Goal: Task Accomplishment & Management: Use online tool/utility

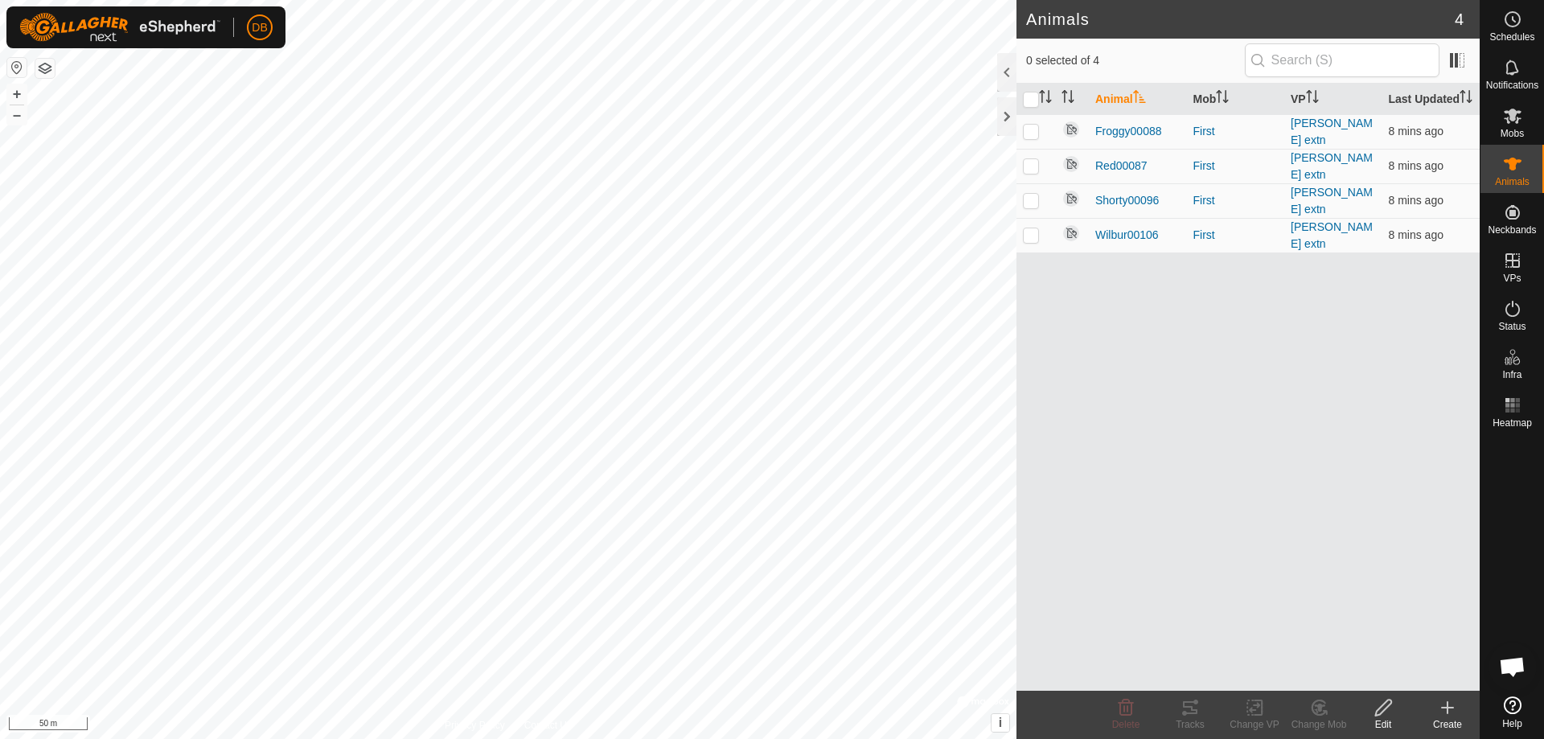
click at [43, 76] on button "button" at bounding box center [44, 68] width 19 height 19
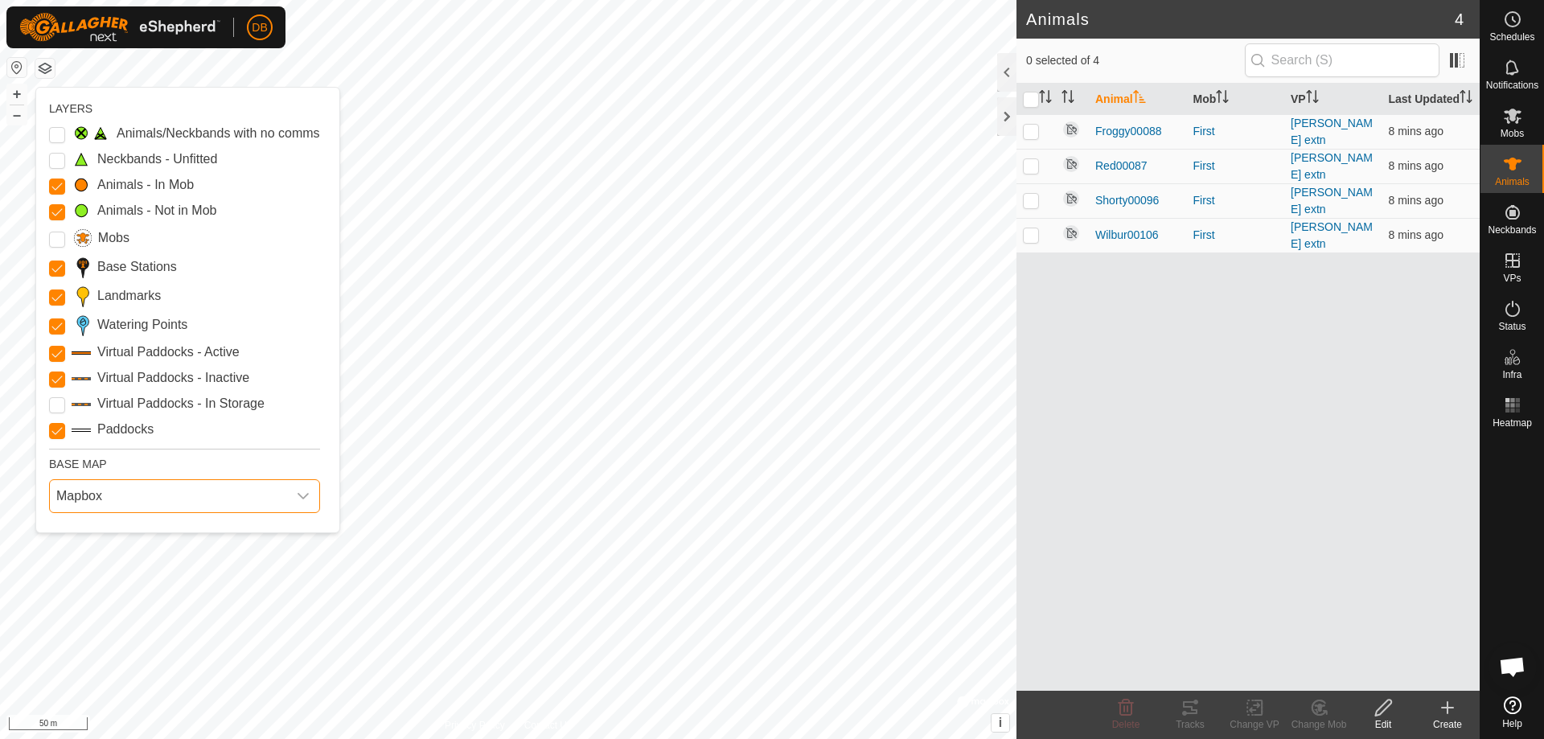
click at [97, 497] on span "Mapbox" at bounding box center [168, 496] width 237 height 32
click at [91, 528] on li "Azure" at bounding box center [183, 532] width 264 height 32
click at [105, 496] on span "Azure" at bounding box center [168, 496] width 237 height 32
click at [105, 568] on li "HERE" at bounding box center [183, 566] width 264 height 32
click at [58, 266] on Stations "Base Stations" at bounding box center [57, 269] width 16 height 16
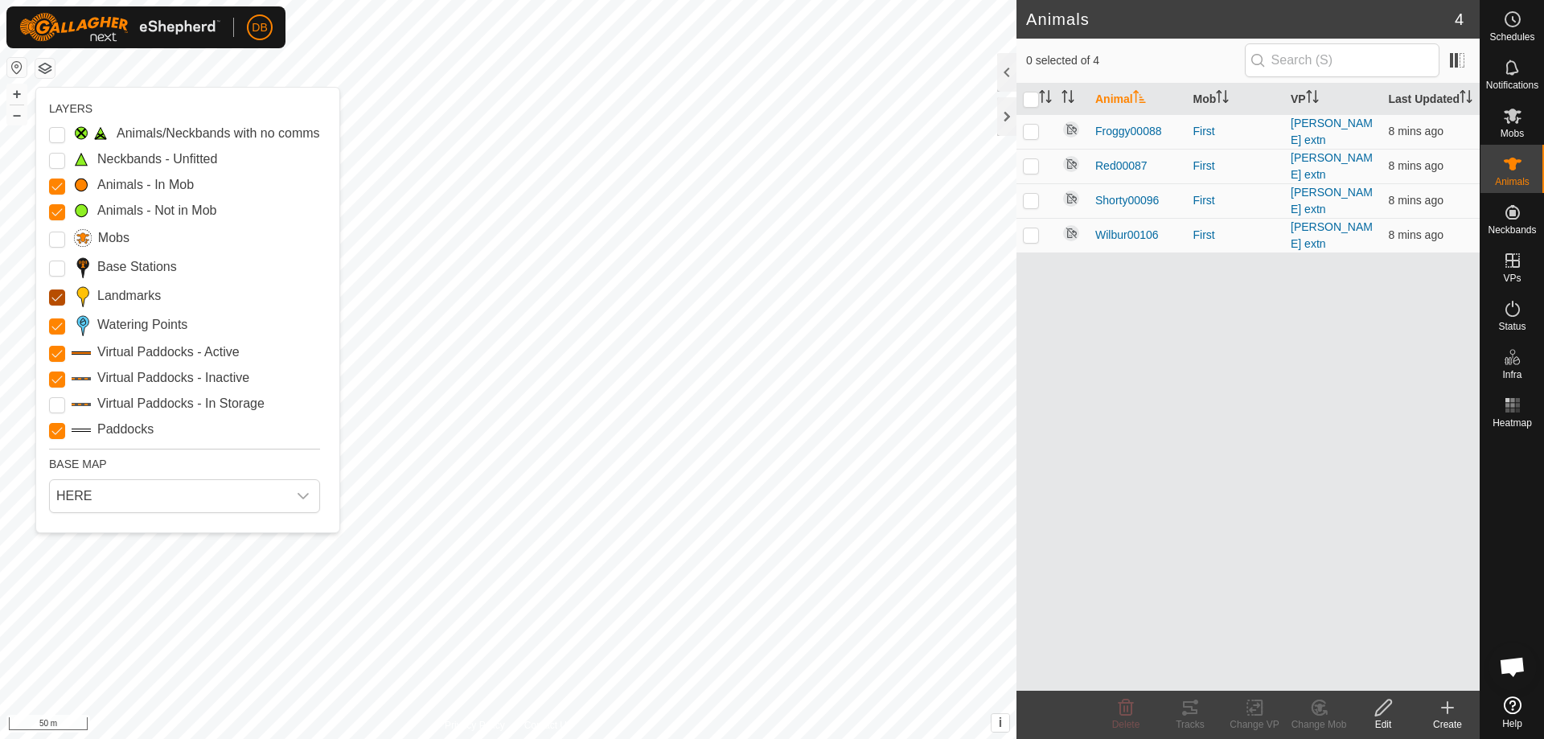
click at [54, 296] on input "Landmarks" at bounding box center [57, 298] width 16 height 16
drag, startPoint x: 57, startPoint y: 349, endPoint x: 59, endPoint y: 363, distance: 13.8
click at [59, 349] on Active "Virtual Paddocks - Active" at bounding box center [57, 354] width 16 height 16
click at [59, 382] on Inactive "Virtual Paddocks - Inactive" at bounding box center [57, 380] width 16 height 16
click at [56, 183] on Mob "Animals - In Mob" at bounding box center [57, 187] width 16 height 16
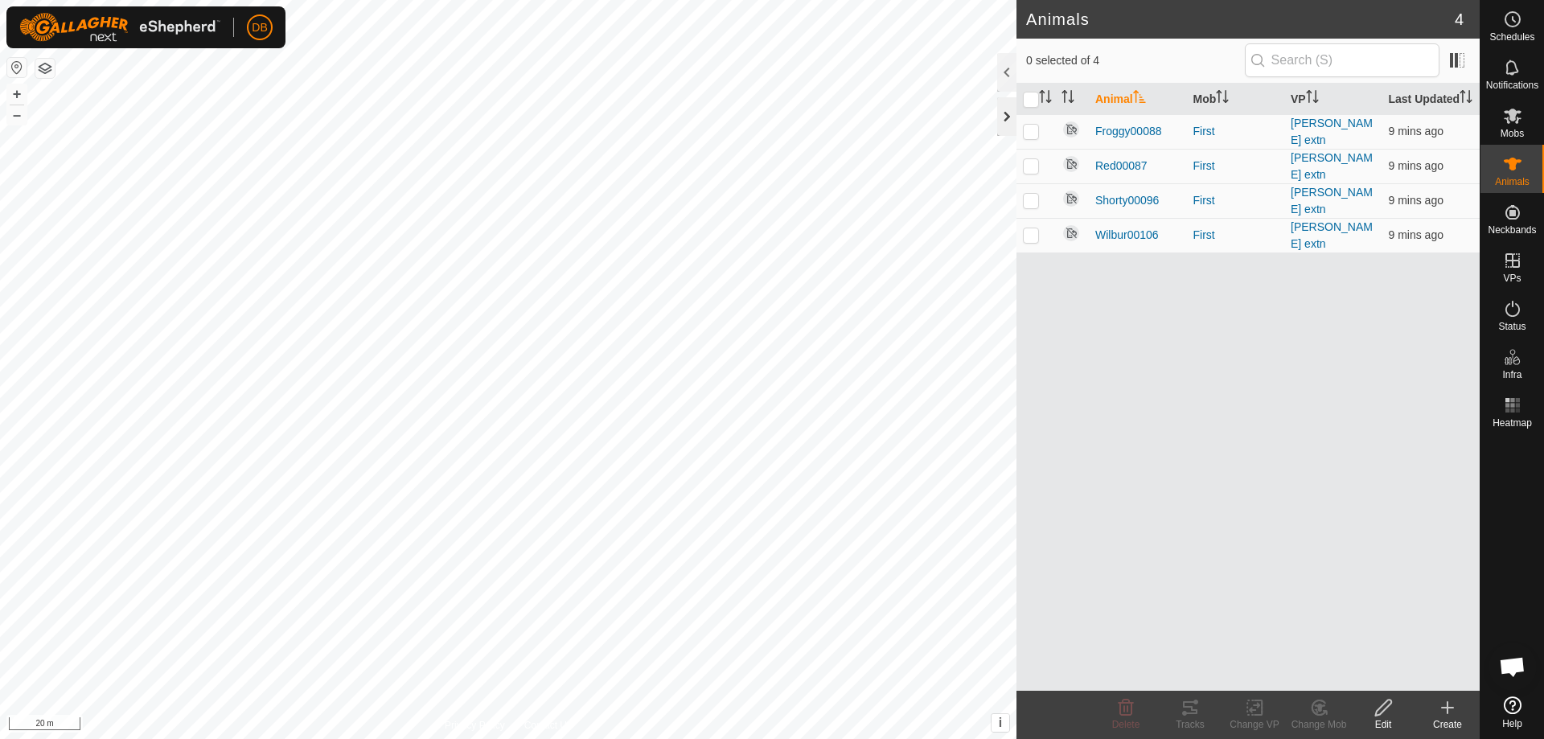
click at [1005, 114] on div at bounding box center [1006, 116] width 19 height 39
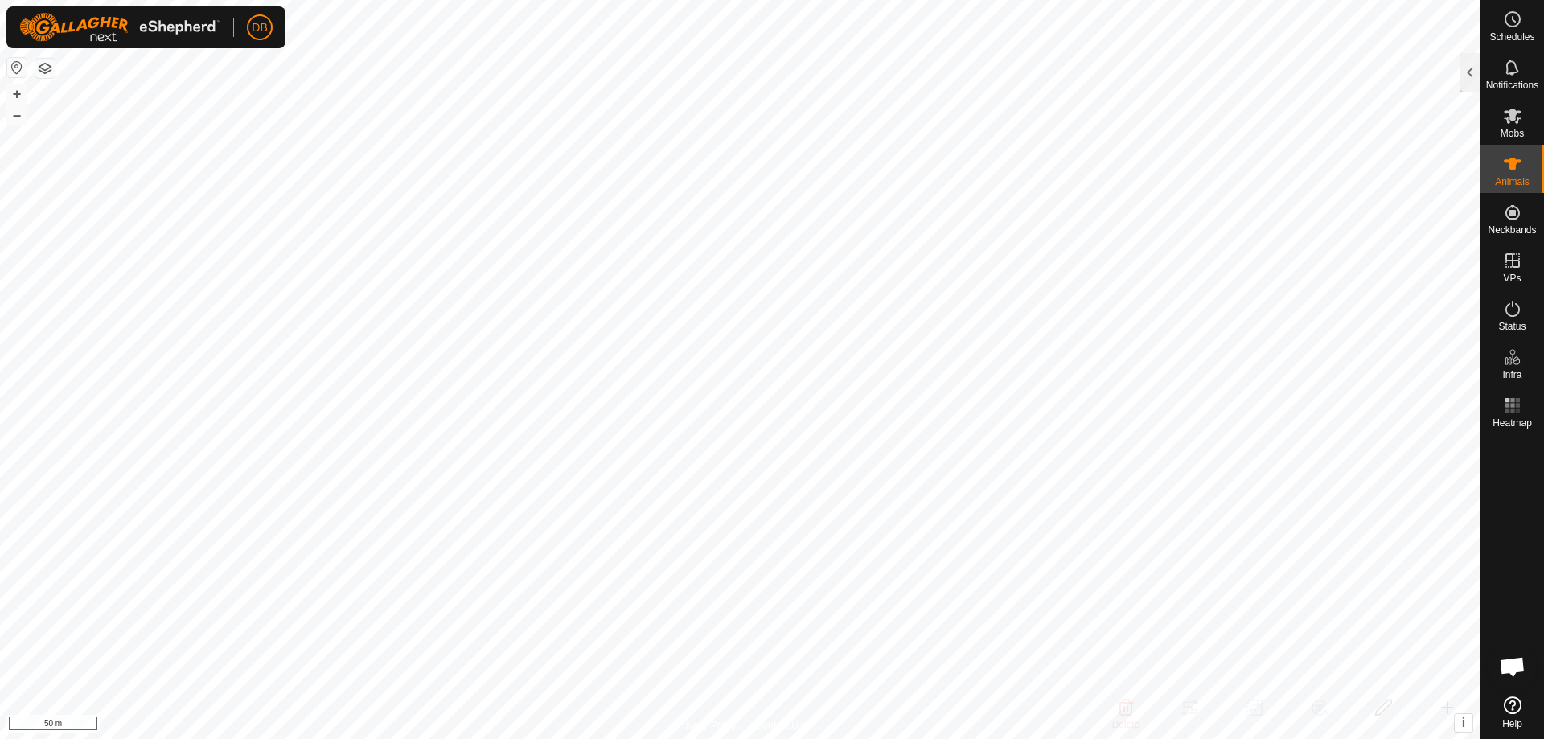
click at [47, 69] on button "button" at bounding box center [44, 68] width 19 height 19
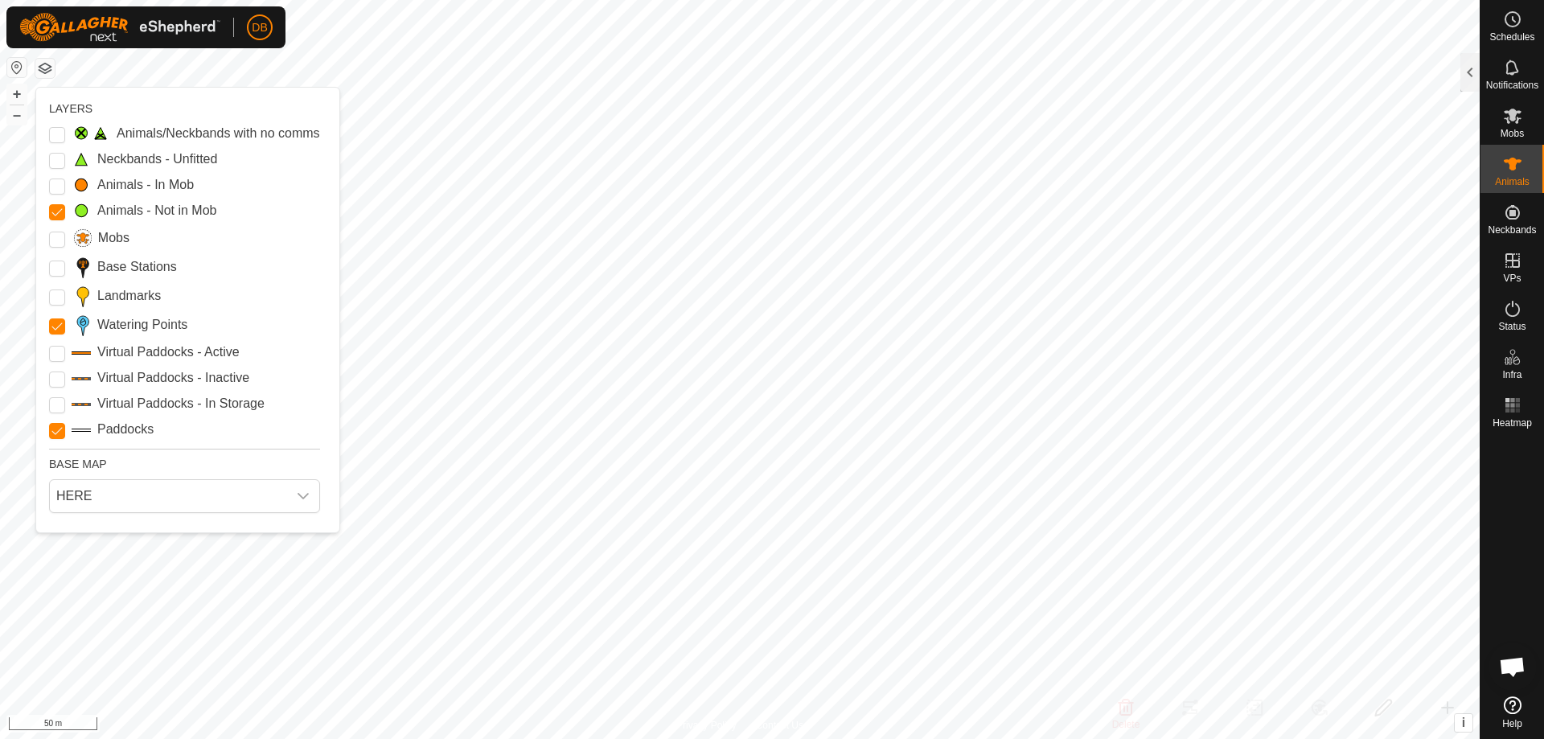
click at [47, 431] on div "LAYERS Animals/Neckbands with no comms Neckbands - Unfitted Animals - In Mob An…" at bounding box center [187, 310] width 303 height 445
click at [54, 429] on input "Paddocks" at bounding box center [57, 431] width 16 height 16
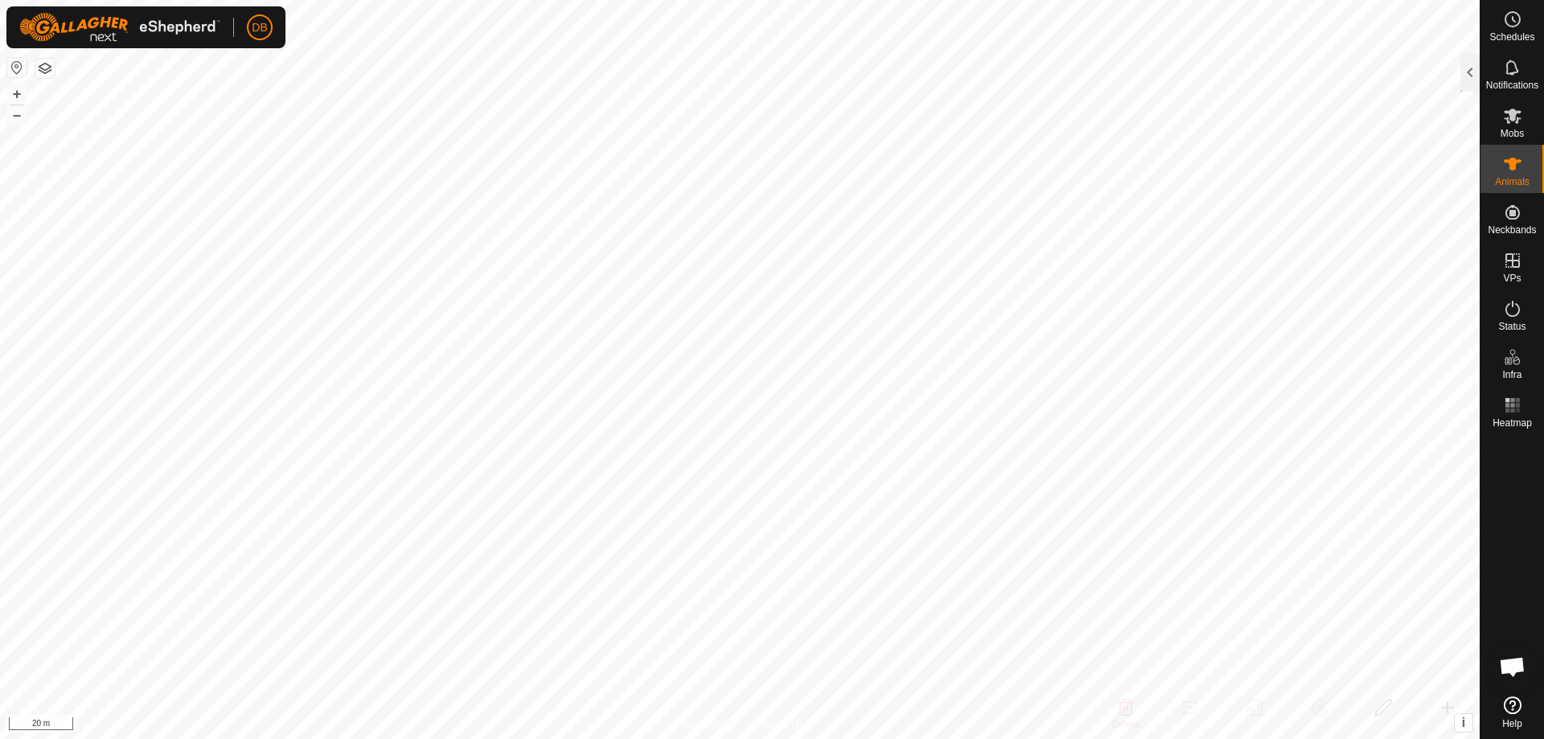
click at [46, 68] on button "button" at bounding box center [44, 68] width 19 height 19
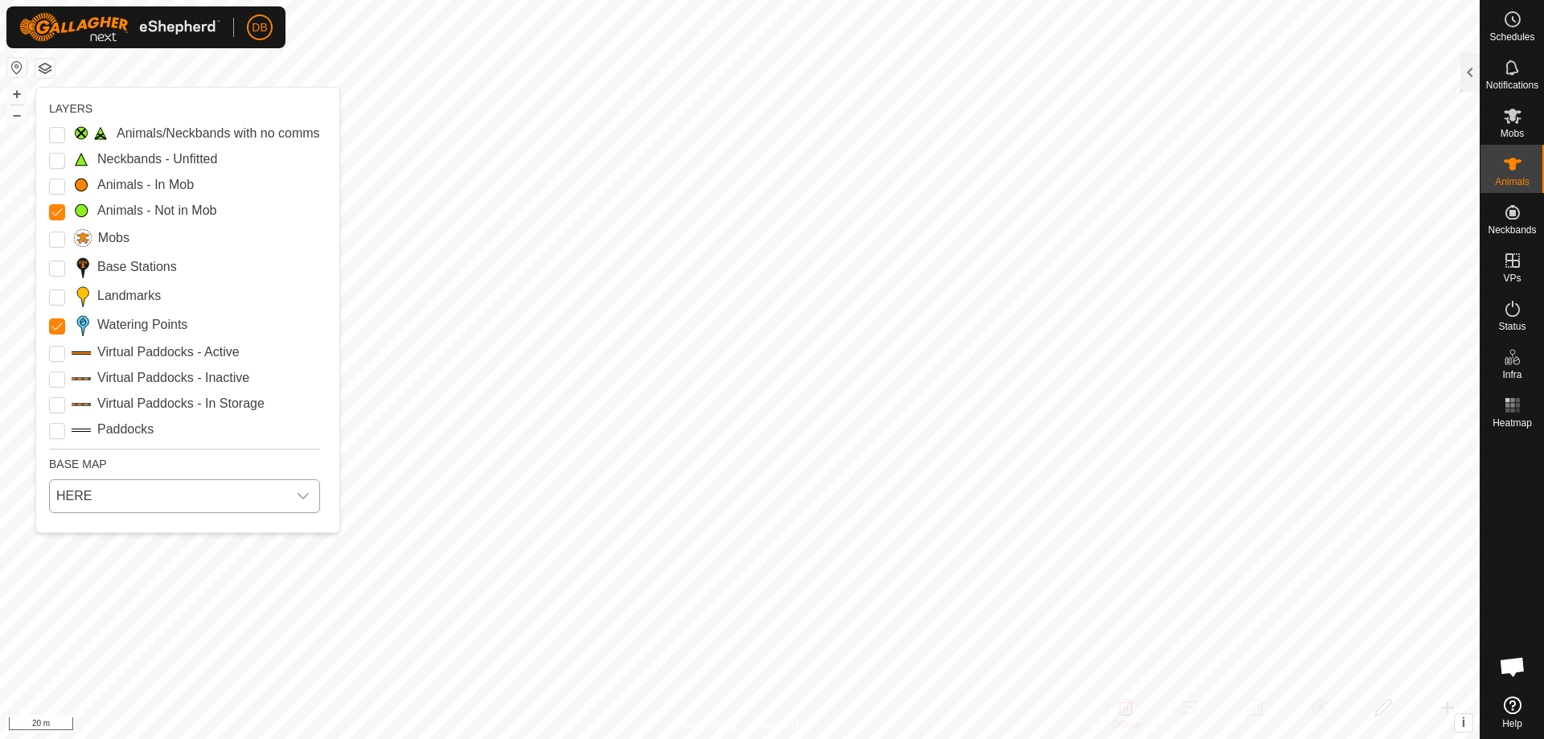
click at [298, 497] on icon "dropdown trigger" at bounding box center [303, 496] width 13 height 13
click at [84, 528] on li "Azure" at bounding box center [183, 532] width 264 height 32
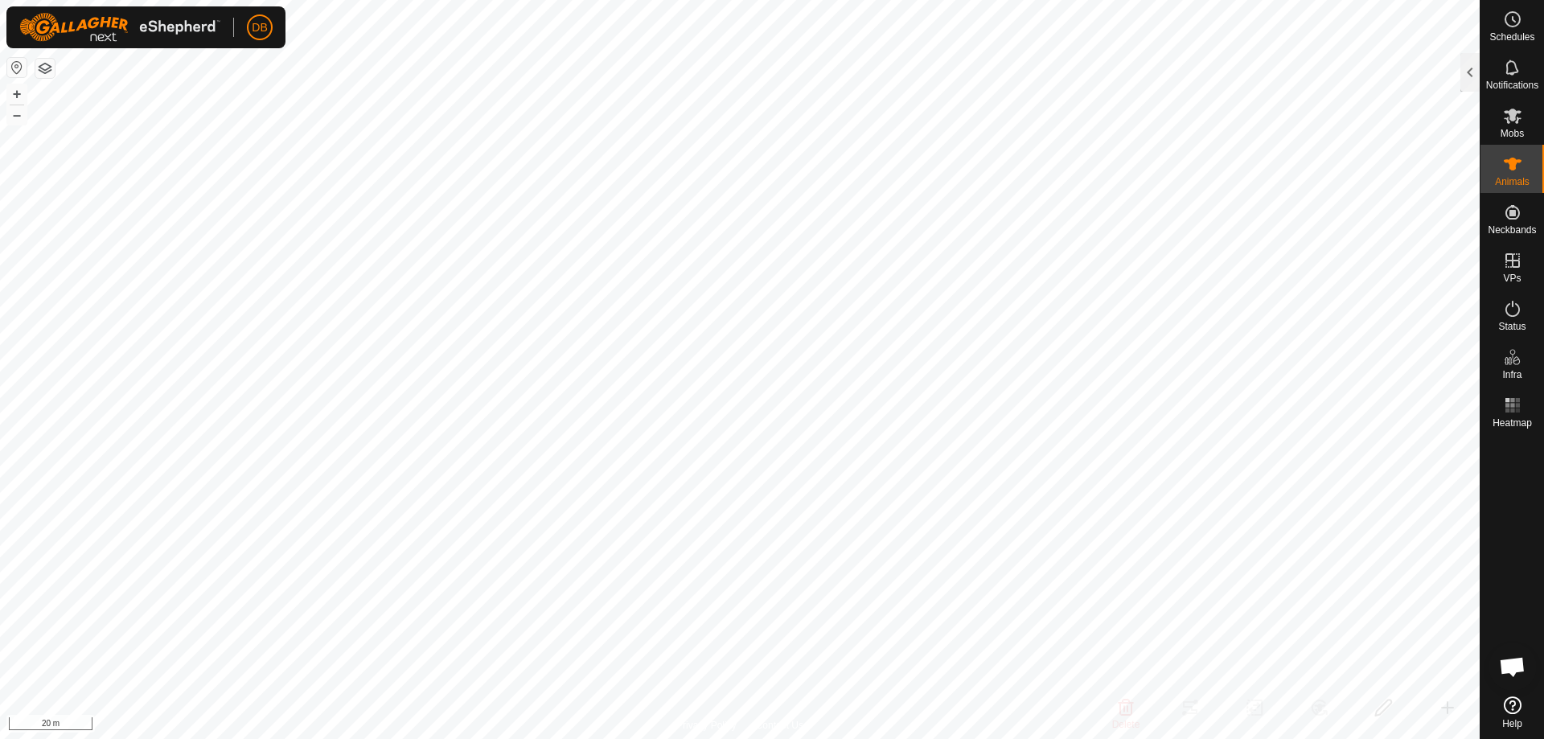
click at [39, 71] on button "button" at bounding box center [44, 68] width 19 height 19
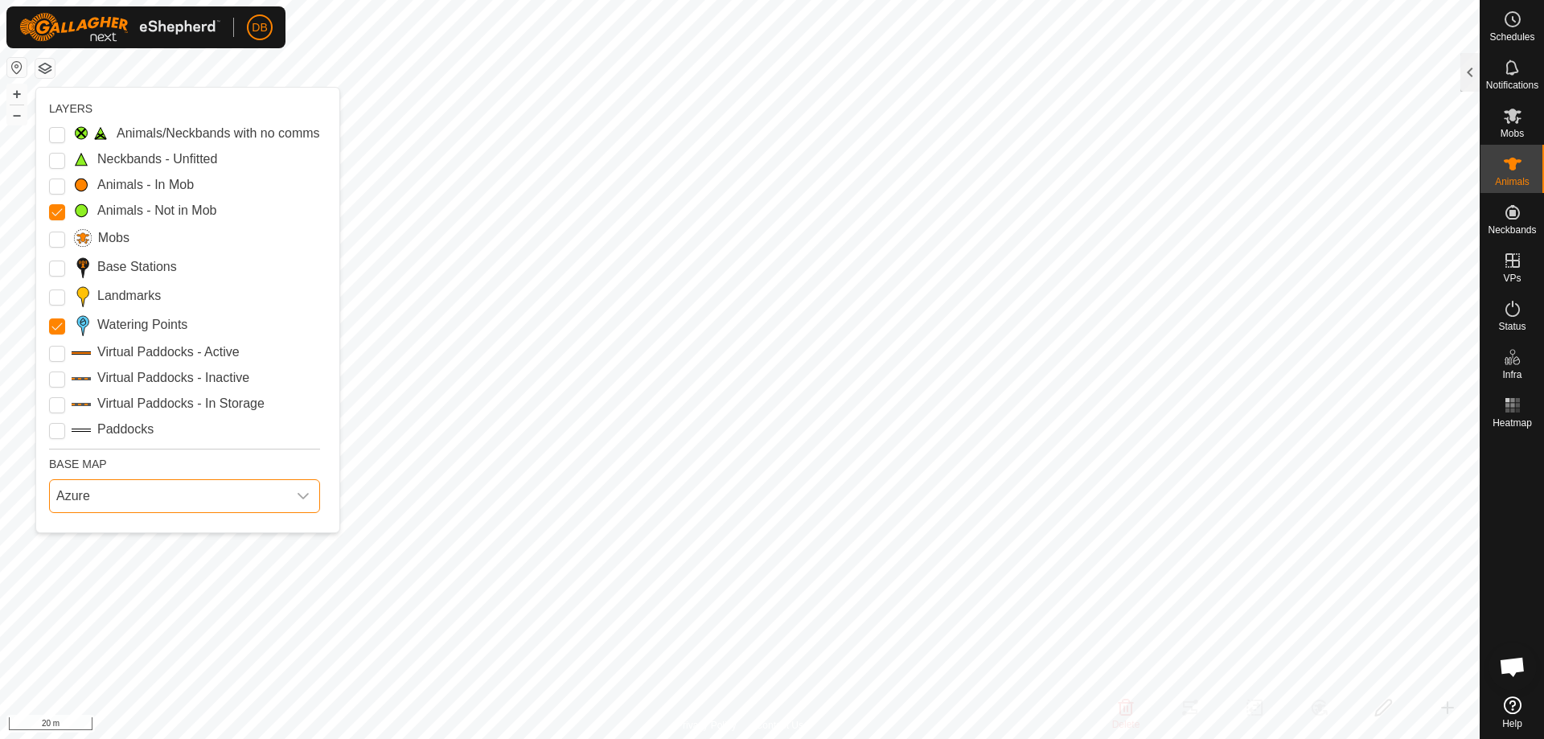
click at [88, 495] on span "Azure" at bounding box center [168, 496] width 237 height 32
click at [104, 607] on li "Mapbox" at bounding box center [183, 600] width 264 height 32
click at [57, 352] on Active "Virtual Paddocks - Active" at bounding box center [57, 354] width 16 height 16
click at [58, 431] on input "Paddocks" at bounding box center [57, 431] width 16 height 16
click at [57, 187] on Mob "Animals - In Mob" at bounding box center [57, 187] width 16 height 16
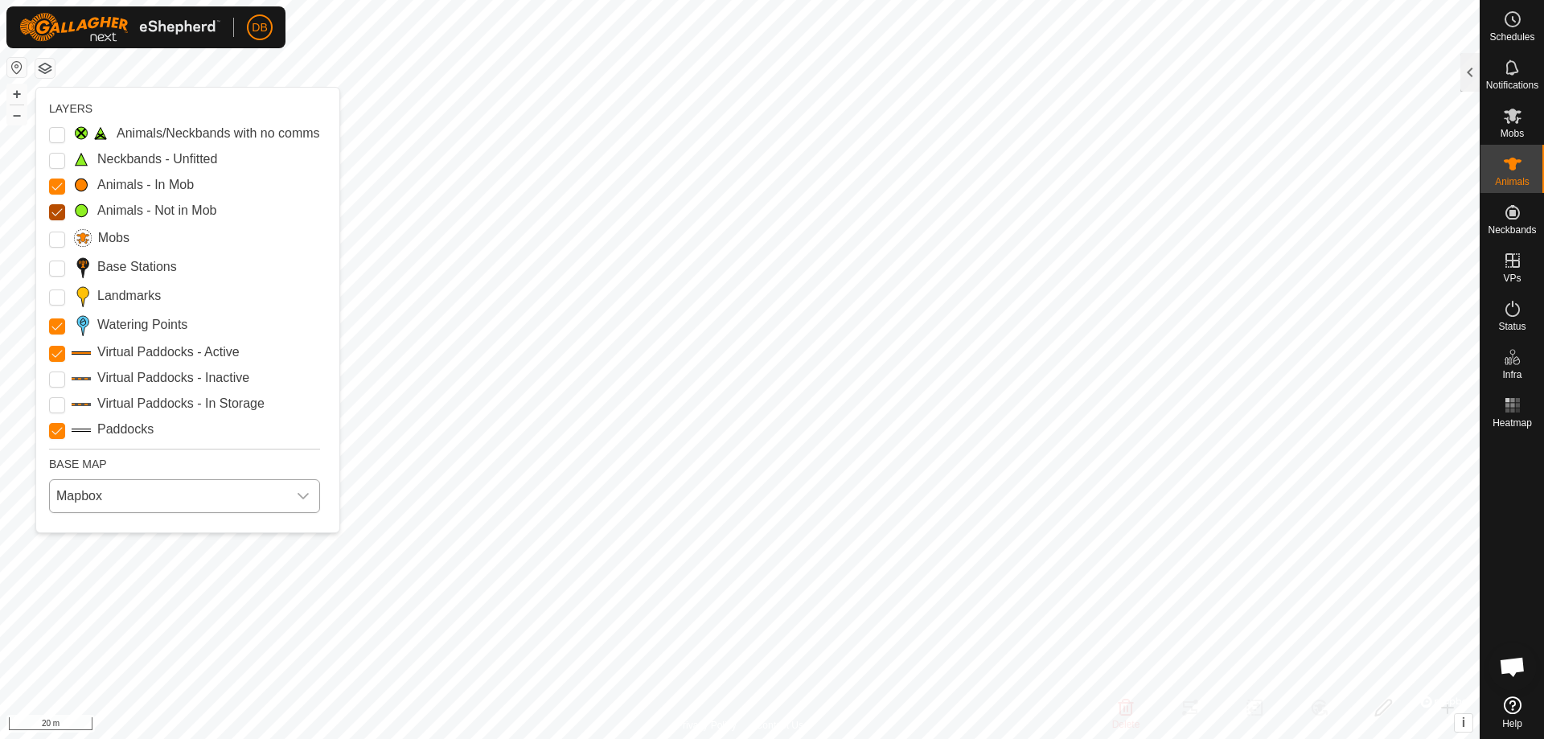
click at [56, 212] on Mob "Animals - Not in Mob" at bounding box center [57, 212] width 16 height 16
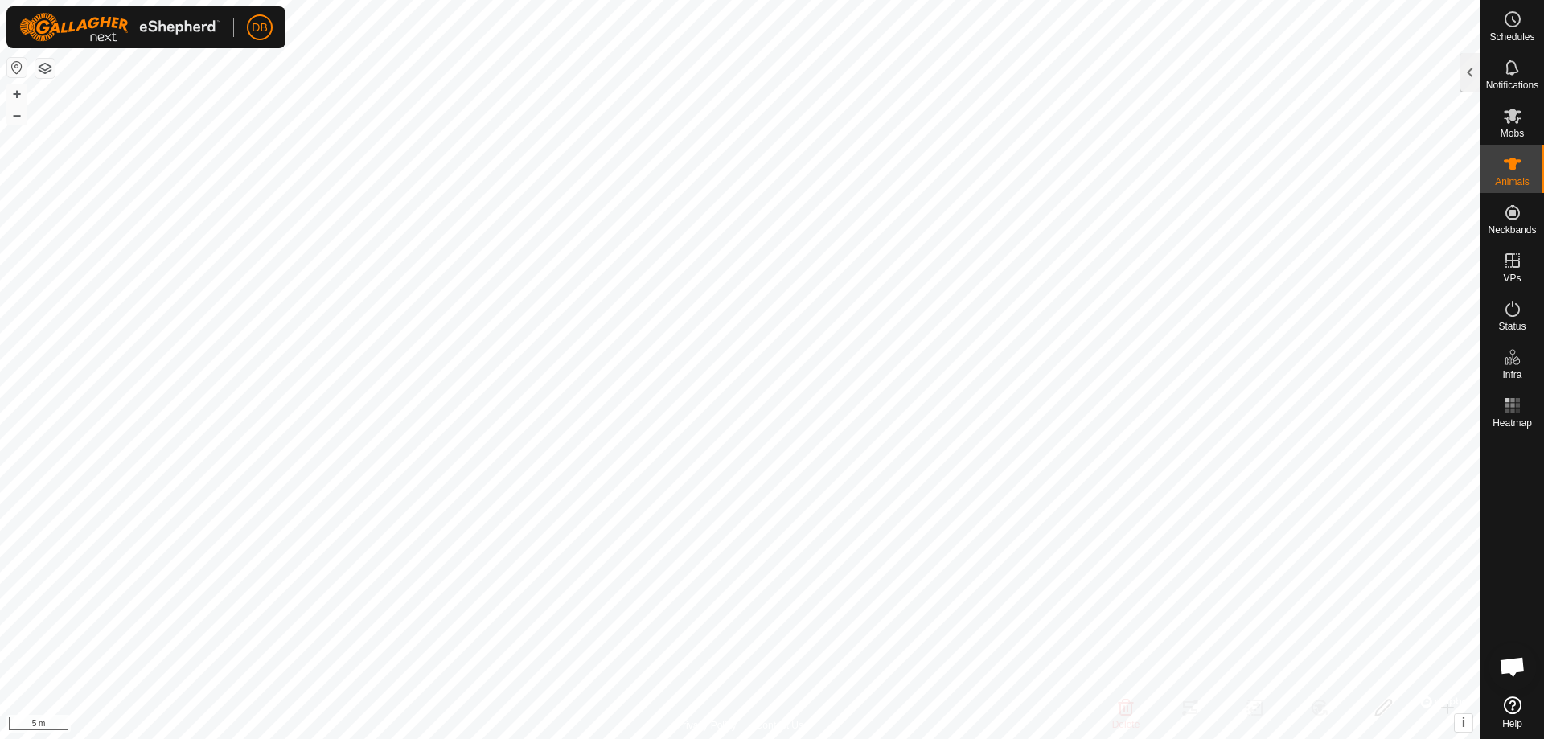
click at [42, 69] on button "button" at bounding box center [44, 68] width 19 height 19
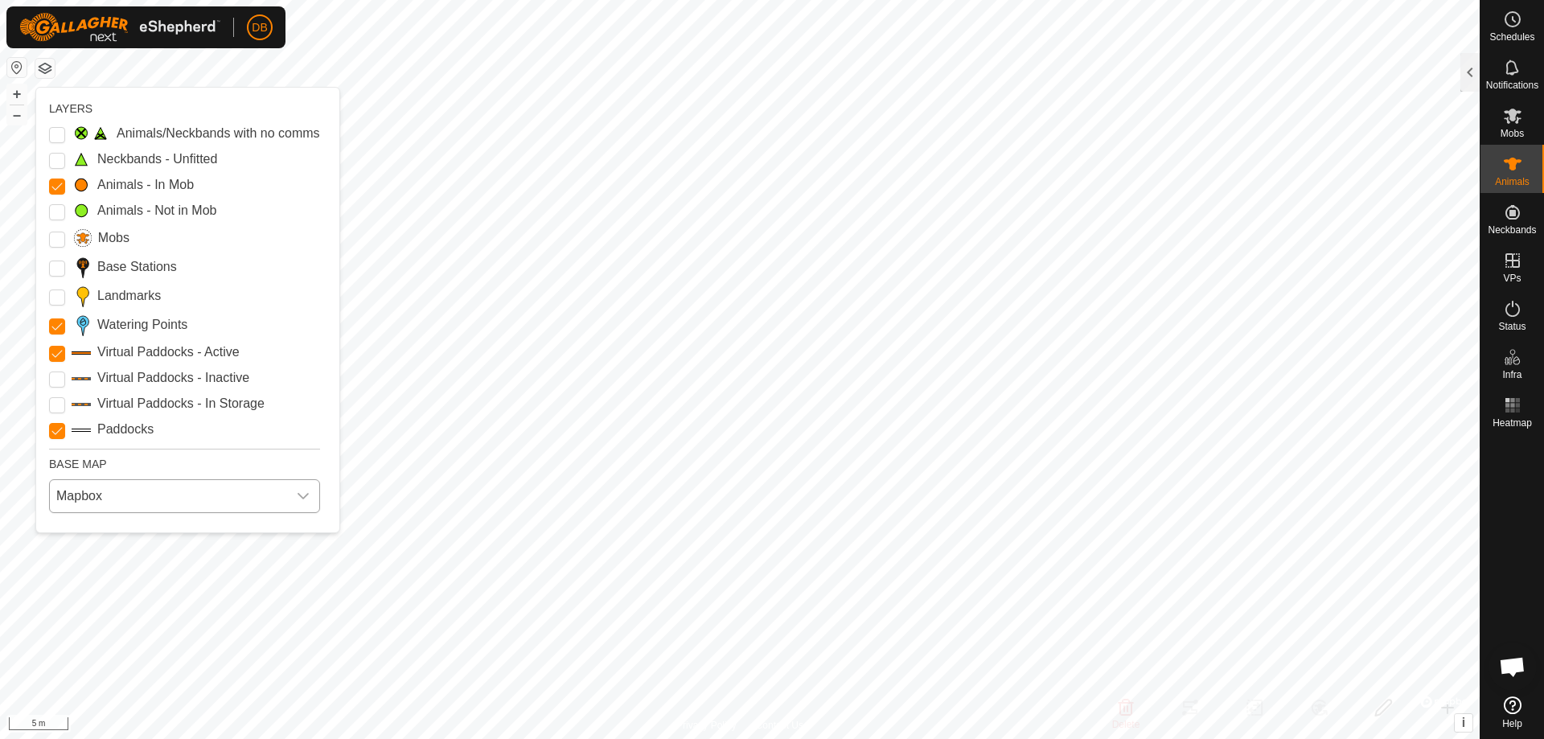
click at [297, 495] on icon "dropdown trigger" at bounding box center [303, 496] width 13 height 13
click at [114, 537] on li "Azure" at bounding box center [183, 532] width 264 height 32
click at [297, 497] on icon "dropdown trigger" at bounding box center [303, 496] width 13 height 13
click at [130, 574] on li "HERE" at bounding box center [183, 566] width 264 height 32
